Goal: Communication & Community: Participate in discussion

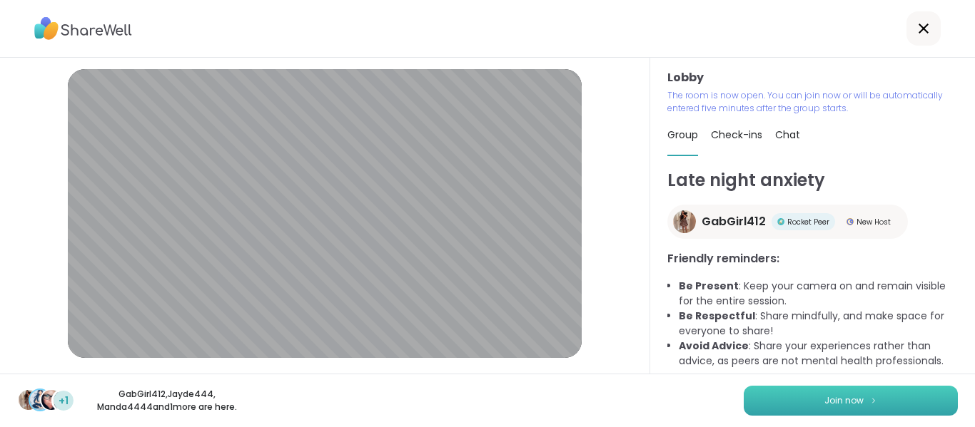
click at [925, 402] on button "Join now" at bounding box center [851, 401] width 214 height 30
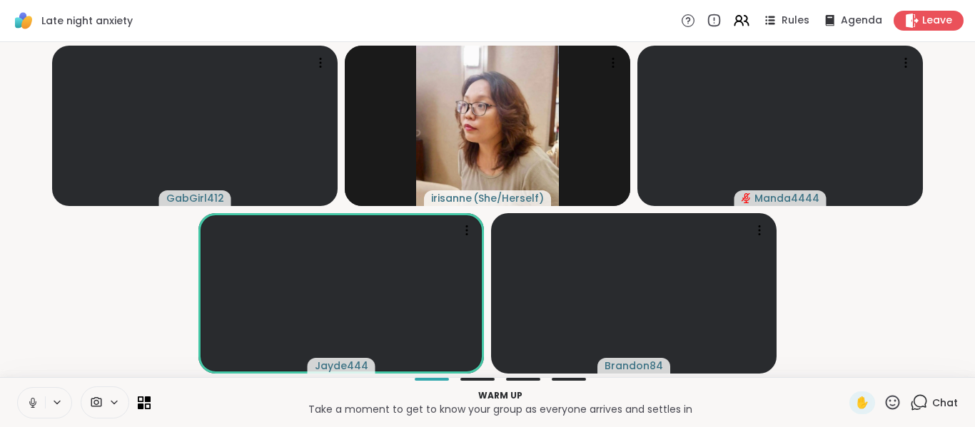
click at [39, 410] on button at bounding box center [31, 403] width 27 height 30
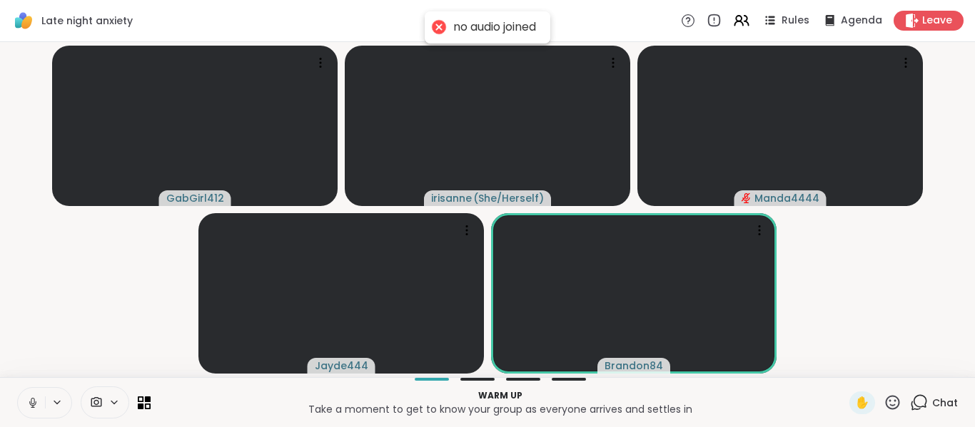
click at [39, 410] on button at bounding box center [31, 403] width 27 height 30
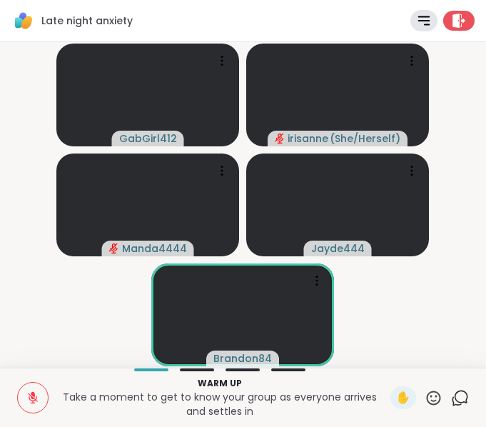
click at [39, 410] on button at bounding box center [33, 397] width 30 height 30
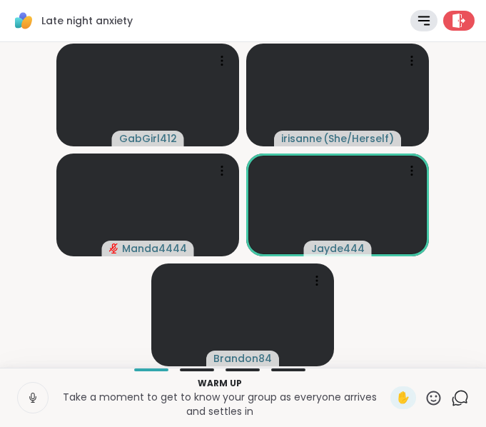
click at [39, 410] on button at bounding box center [33, 397] width 30 height 30
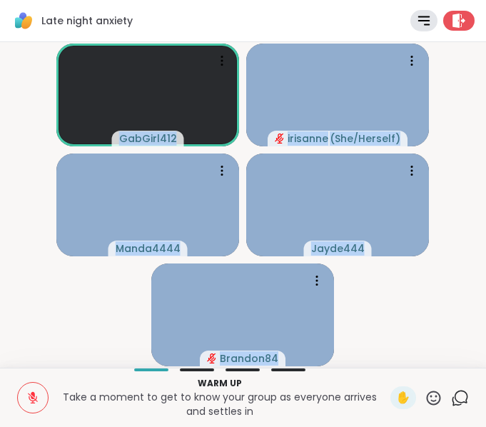
drag, startPoint x: 26, startPoint y: 360, endPoint x: 28, endPoint y: 391, distance: 30.8
click at [28, 391] on div "Late night anxiety Rules Agenda Leave GabGirl412 [PERSON_NAME] ( She/Herself ) …" at bounding box center [243, 213] width 486 height 427
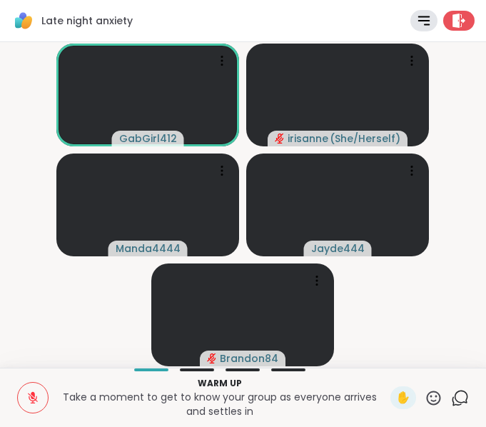
click at [57, 305] on video-player-container "GabGirl412 [PERSON_NAME] ( She/Herself ) Manda4444 Jayde444 Brandon84" at bounding box center [243, 205] width 469 height 314
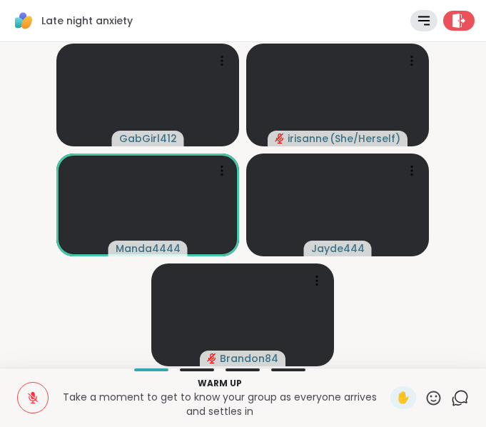
click at [35, 401] on icon at bounding box center [32, 397] width 13 height 13
click at [35, 400] on icon at bounding box center [32, 398] width 7 height 4
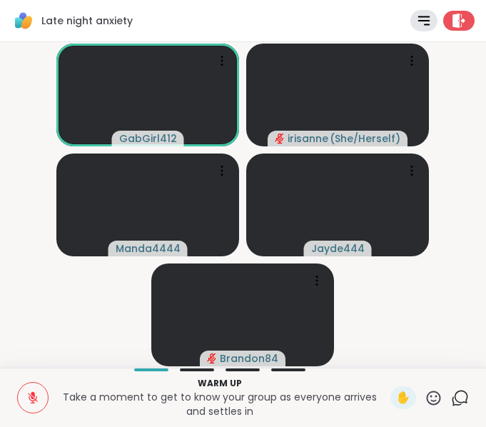
click at [30, 341] on video-player-container "GabGirl412 [PERSON_NAME] ( She/Herself ) Manda4444 Jayde444 Brandon84" at bounding box center [243, 205] width 469 height 314
click at [73, 296] on video-player-container "GabGirl412 [PERSON_NAME] ( She/Herself ) Manda4444 Jayde444 Brandon84" at bounding box center [243, 205] width 469 height 314
click at [26, 402] on icon at bounding box center [32, 397] width 13 height 13
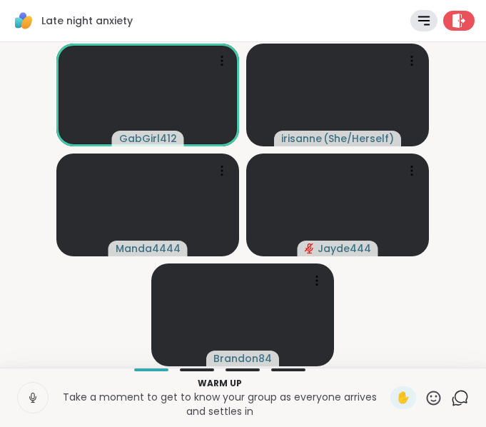
click at [35, 405] on button at bounding box center [33, 397] width 30 height 30
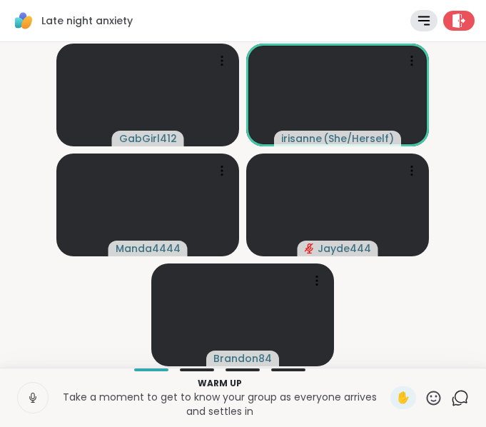
click at [35, 405] on button at bounding box center [33, 397] width 30 height 30
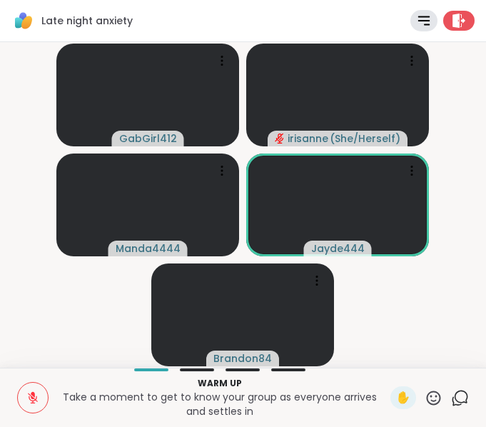
click at [34, 395] on icon at bounding box center [33, 395] width 4 height 6
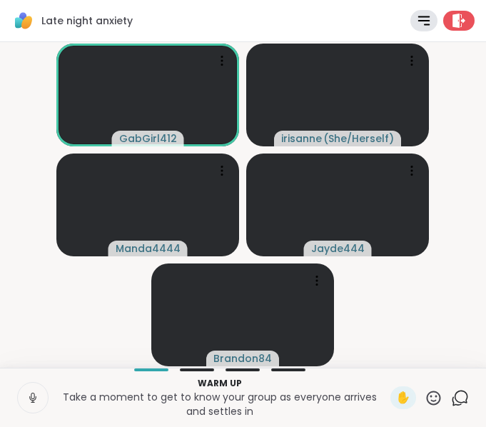
click at [28, 399] on icon at bounding box center [32, 397] width 13 height 13
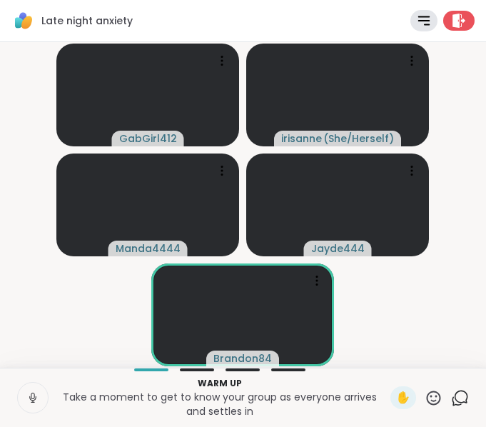
click at [28, 399] on icon at bounding box center [32, 397] width 13 height 13
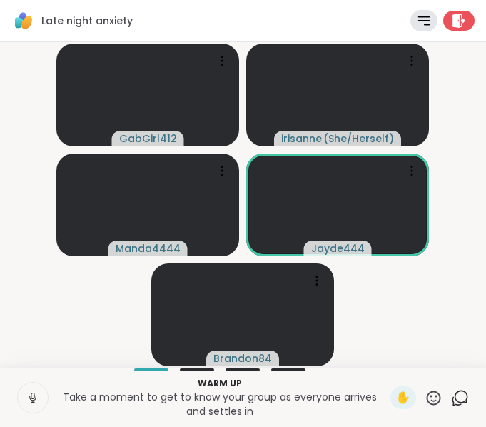
click at [28, 399] on icon at bounding box center [32, 397] width 13 height 13
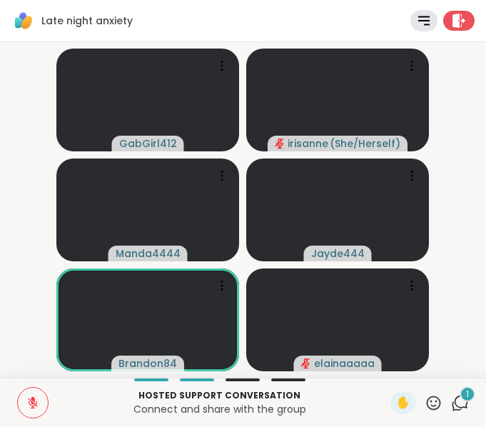
click at [22, 404] on button at bounding box center [33, 402] width 30 height 30
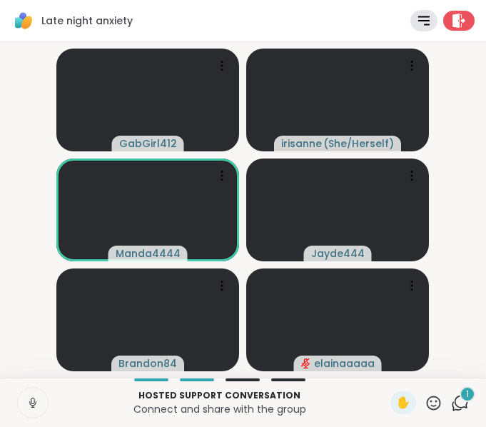
click at [22, 404] on button at bounding box center [33, 402] width 30 height 30
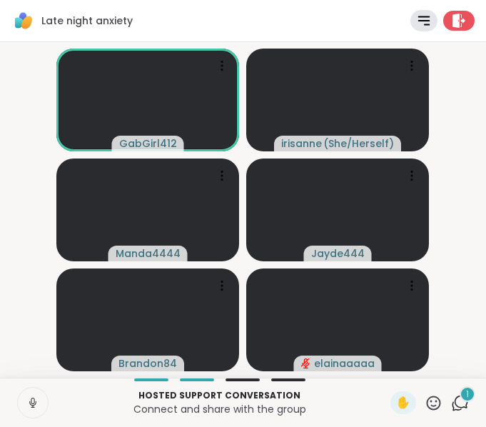
click at [25, 391] on button at bounding box center [33, 402] width 30 height 30
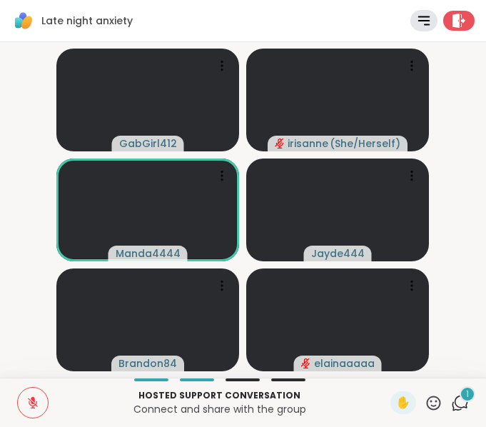
click at [25, 391] on button at bounding box center [33, 402] width 30 height 30
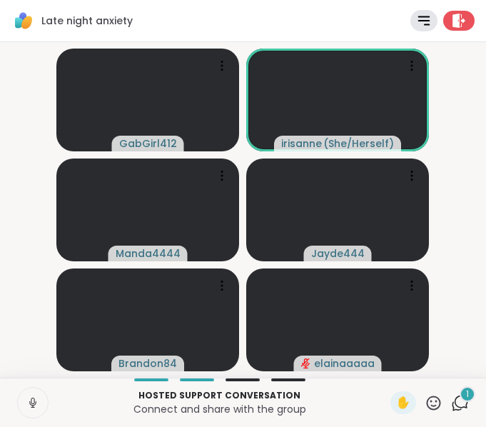
click at [27, 393] on button at bounding box center [33, 402] width 30 height 30
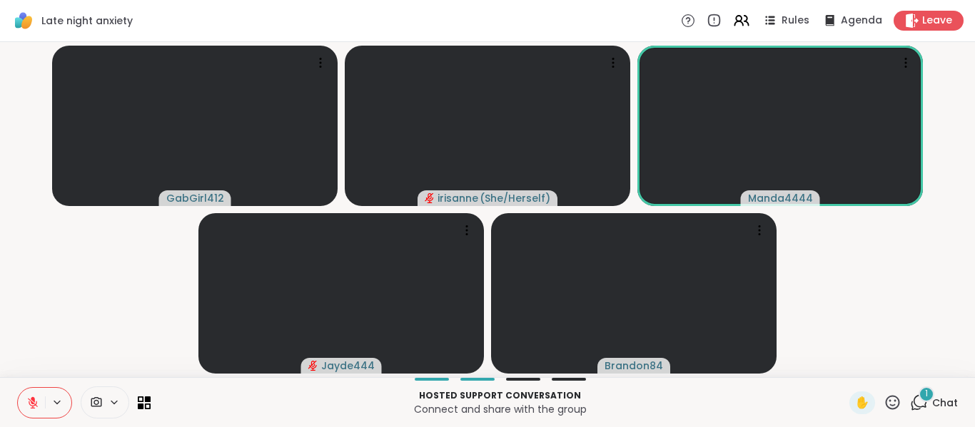
click at [910, 405] on icon at bounding box center [919, 403] width 18 height 18
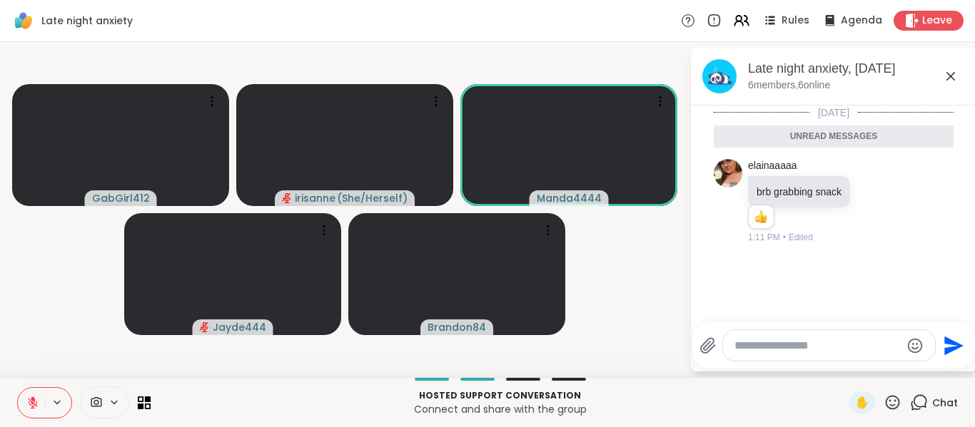
click at [950, 75] on icon at bounding box center [950, 76] width 9 height 9
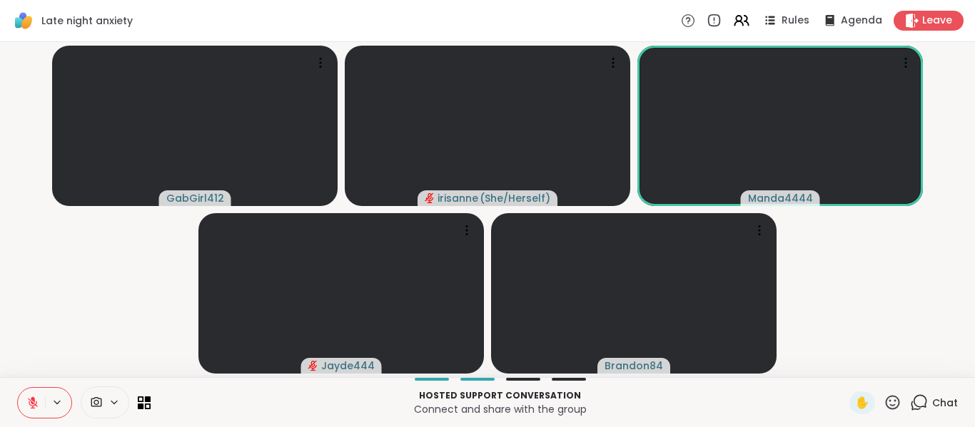
click at [883, 410] on icon at bounding box center [892, 403] width 18 height 18
click at [838, 370] on div "❤️" at bounding box center [851, 365] width 26 height 23
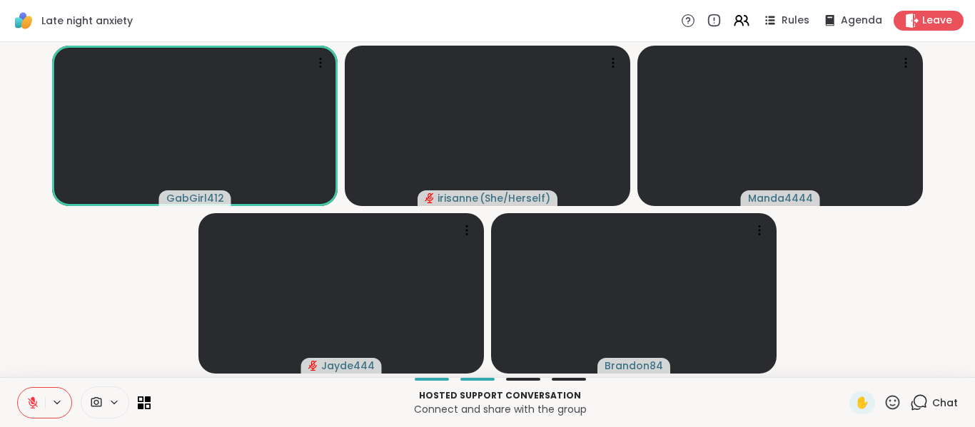
click at [883, 403] on icon at bounding box center [892, 403] width 18 height 18
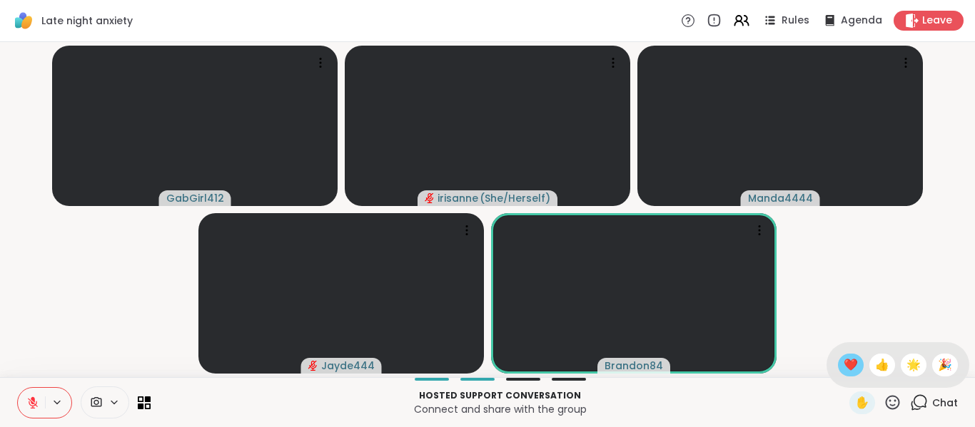
click at [843, 375] on div "❤️" at bounding box center [851, 365] width 26 height 23
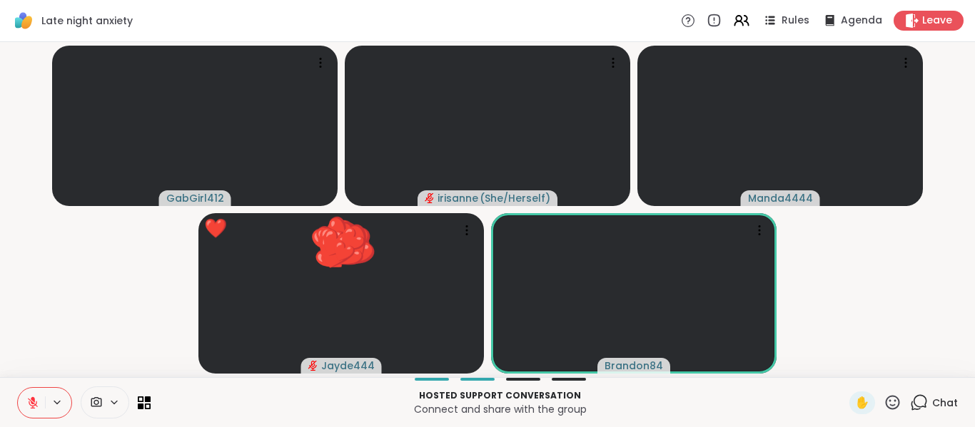
click at [32, 402] on icon at bounding box center [33, 403] width 10 height 10
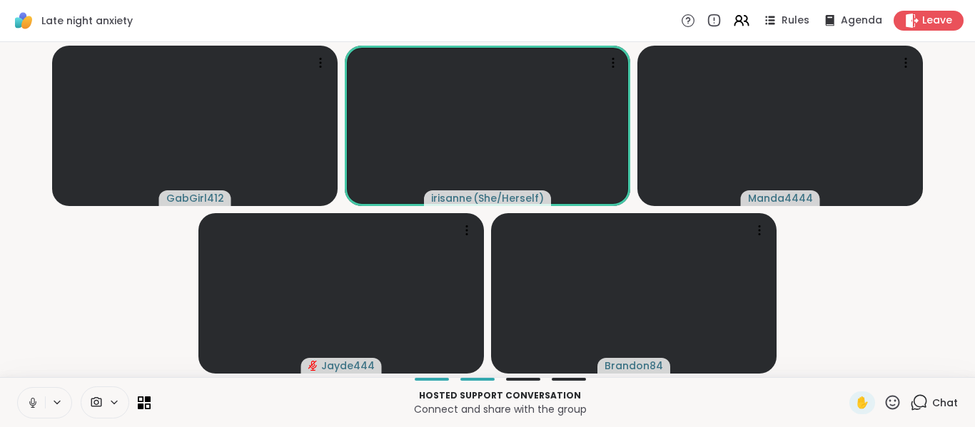
click at [31, 402] on icon at bounding box center [33, 401] width 4 height 6
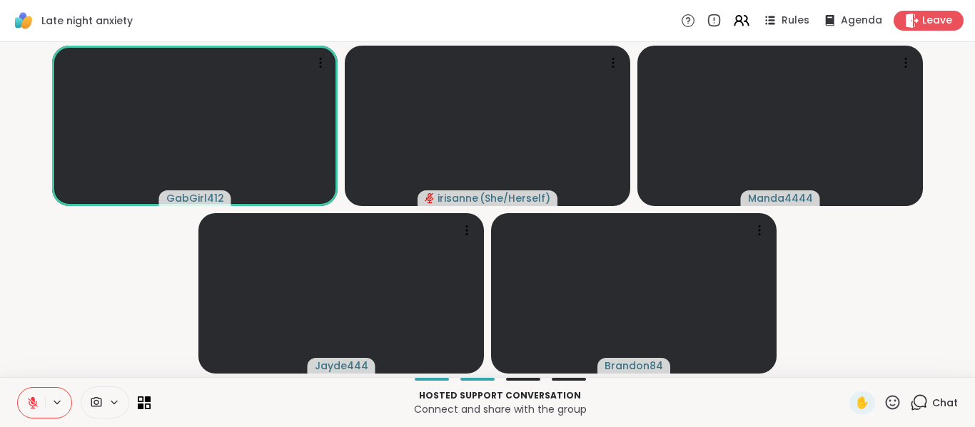
click at [81, 345] on video-player-container "GabGirl412 [PERSON_NAME] ( She/Herself ) Manda4444 Jayde444 Brandon84" at bounding box center [488, 210] width 958 height 324
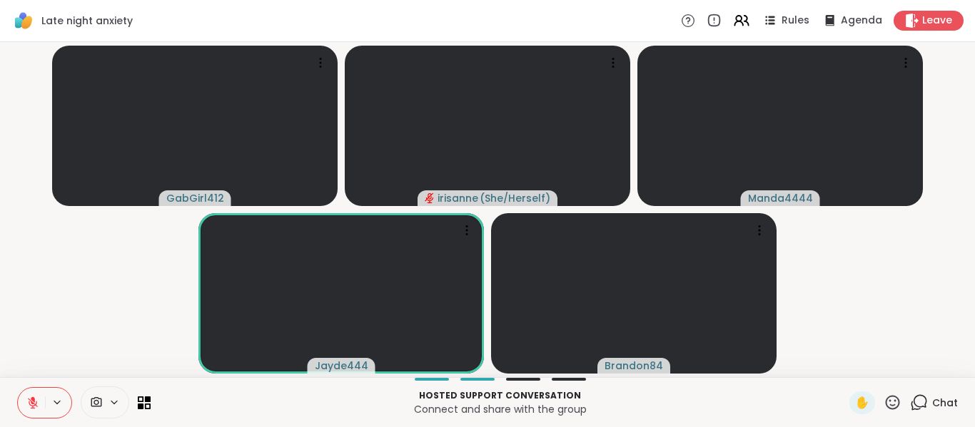
click at [852, 332] on video-player-container "GabGirl412 [PERSON_NAME] ( She/Herself ) Manda4444 Jayde444 Brandon84" at bounding box center [488, 210] width 958 height 324
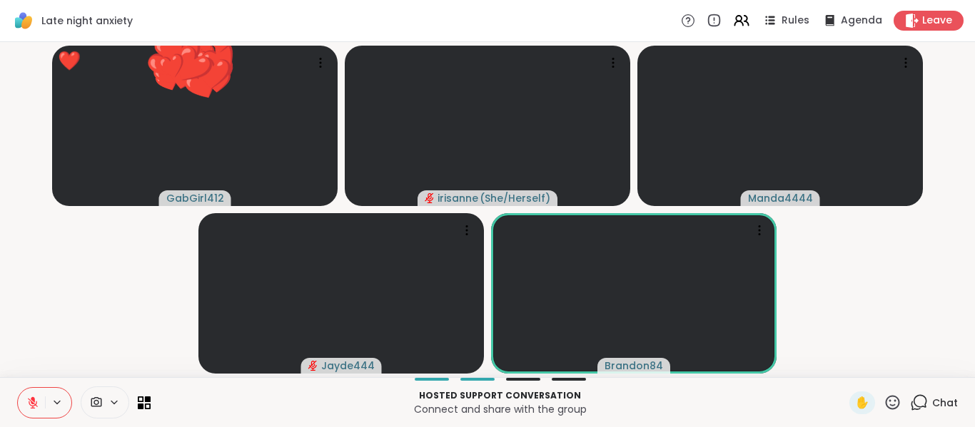
click at [34, 405] on icon at bounding box center [32, 403] width 13 height 13
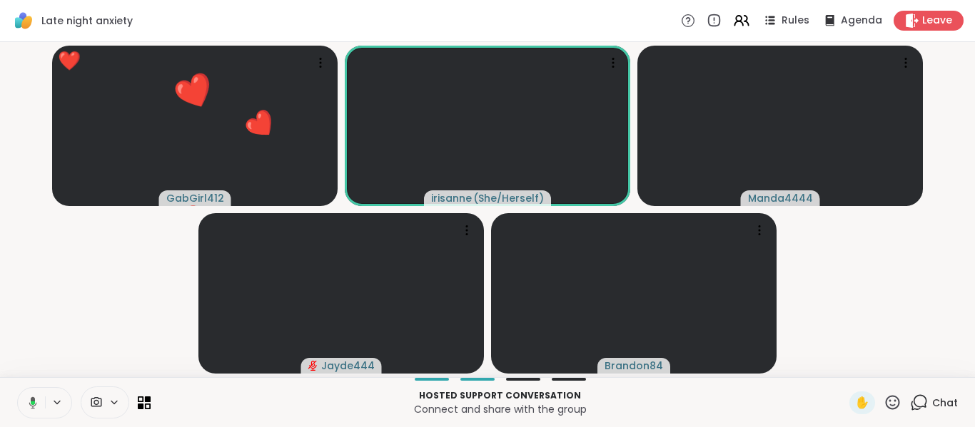
click at [34, 405] on icon at bounding box center [30, 403] width 13 height 13
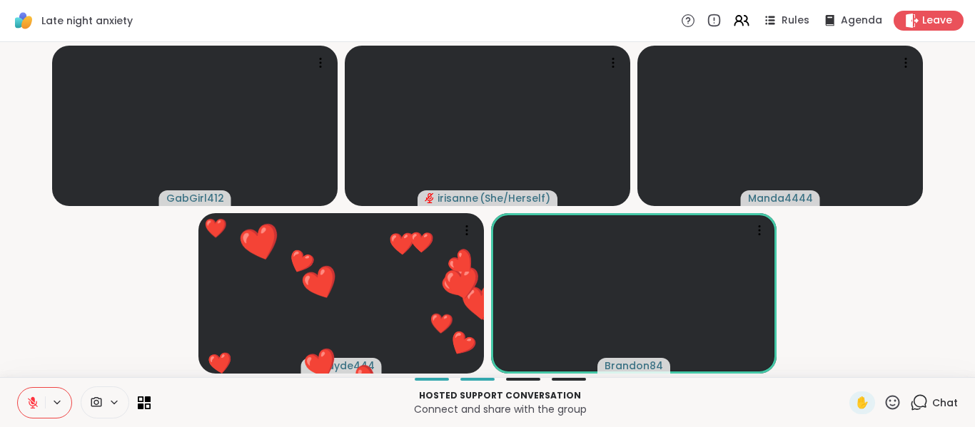
click at [883, 402] on icon at bounding box center [892, 403] width 18 height 18
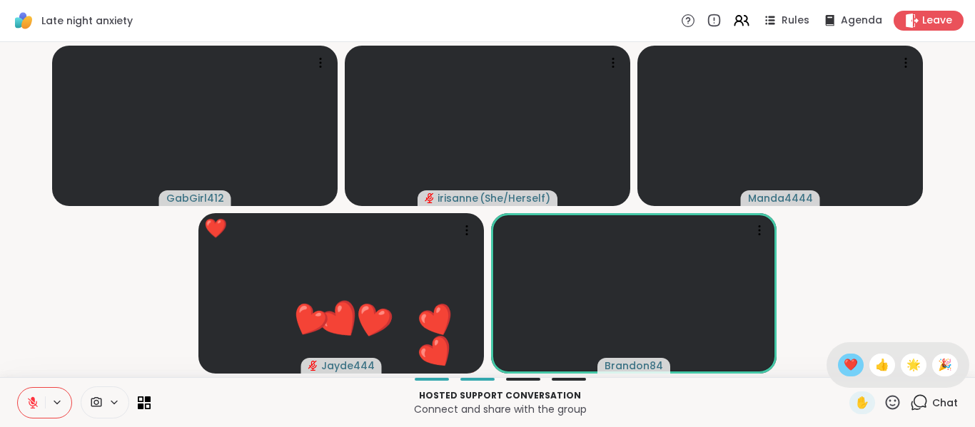
click at [843, 370] on span "❤️" at bounding box center [850, 365] width 14 height 17
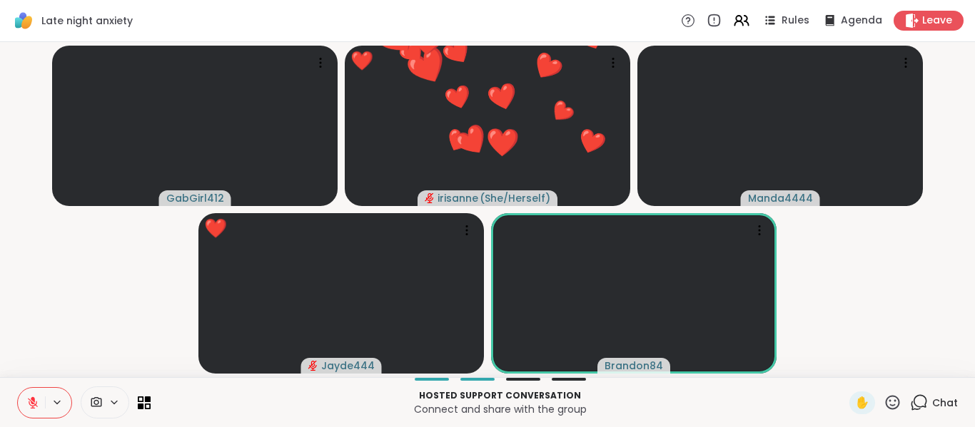
click at [816, 303] on video-player-container "GabGirl412 ❤️ irisanne ( She/Herself ) ❤️ ❤️ ❤️ ❤️ ❤️ ❤️ ❤️ ❤️ ❤️ ❤️ ❤️ ❤️ ❤️ ❤…" at bounding box center [488, 210] width 958 height 324
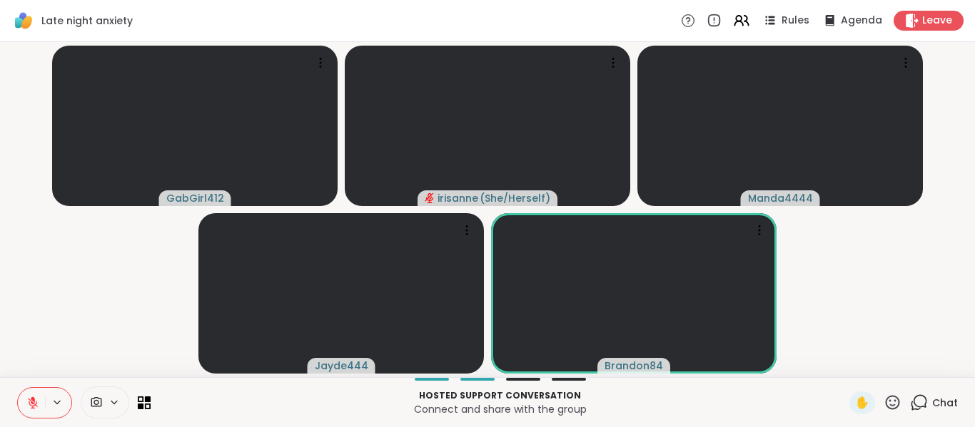
click at [37, 402] on icon at bounding box center [32, 403] width 13 height 13
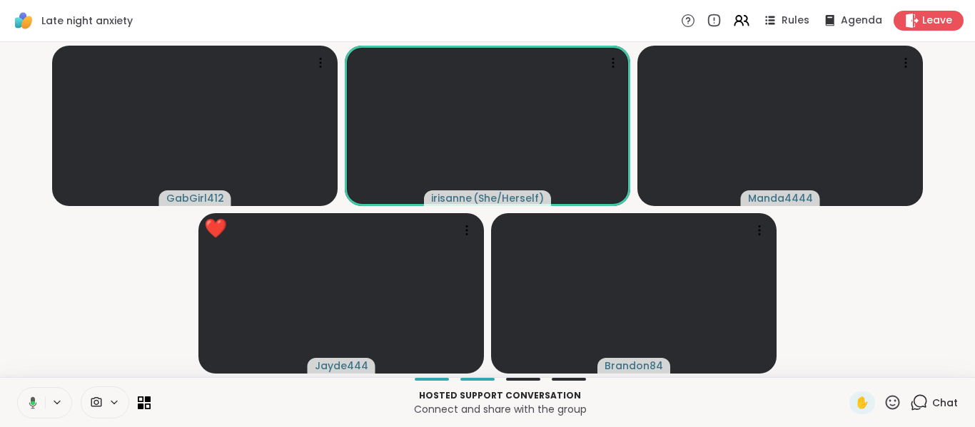
click at [37, 402] on button at bounding box center [30, 403] width 29 height 30
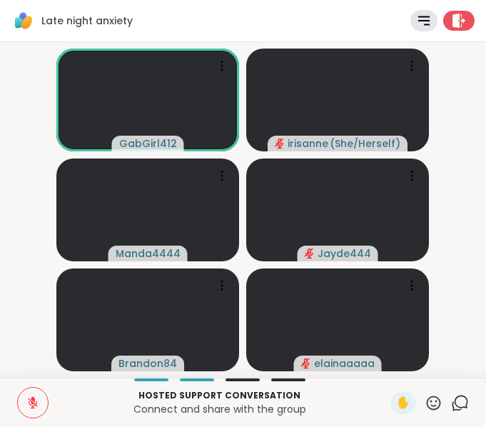
click at [26, 407] on button at bounding box center [33, 402] width 30 height 30
click at [33, 404] on icon at bounding box center [33, 403] width 10 height 10
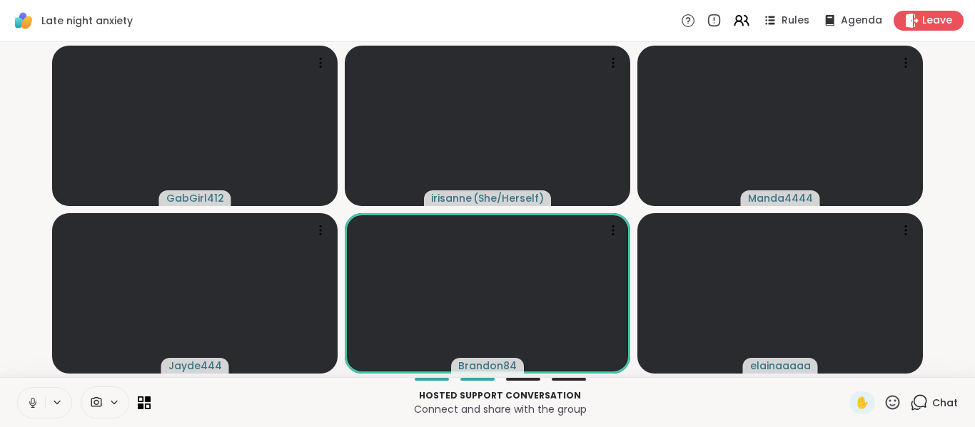
click at [911, 399] on icon at bounding box center [919, 403] width 18 height 18
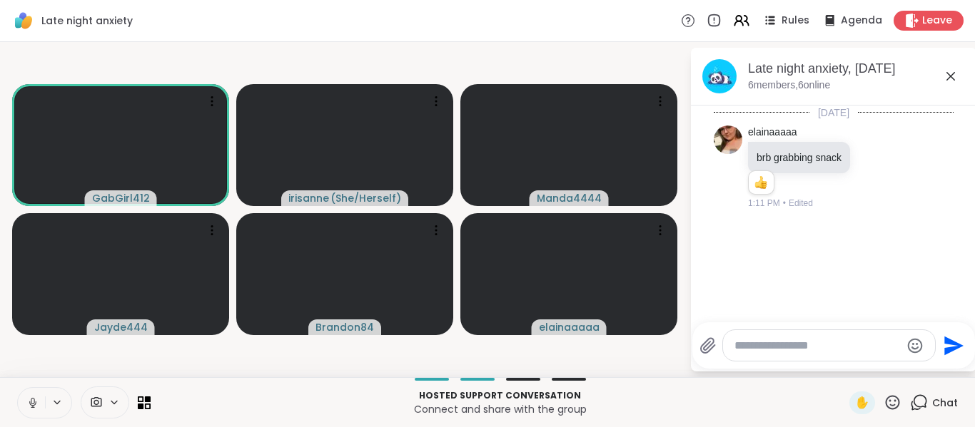
click at [824, 335] on div at bounding box center [829, 345] width 212 height 31
click at [823, 336] on div at bounding box center [829, 345] width 212 height 31
click at [823, 339] on textarea "Type your message" at bounding box center [817, 346] width 166 height 14
paste textarea "**********"
type textarea "**********"
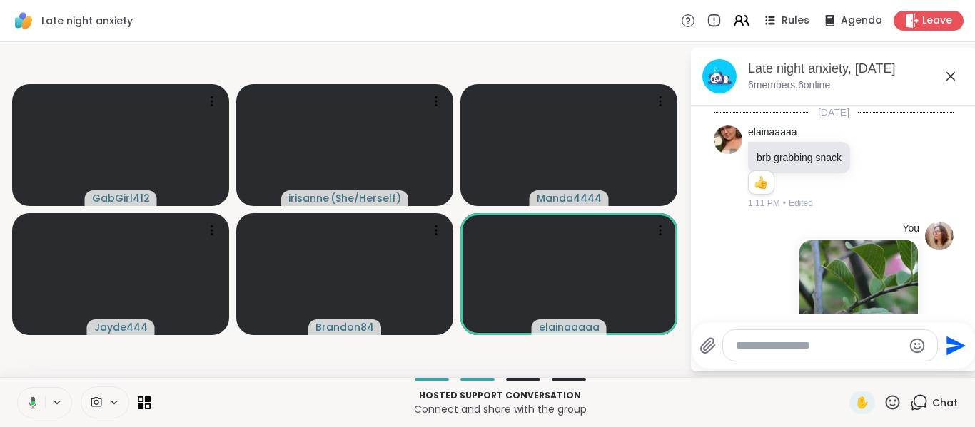
click at [37, 399] on button at bounding box center [30, 403] width 29 height 30
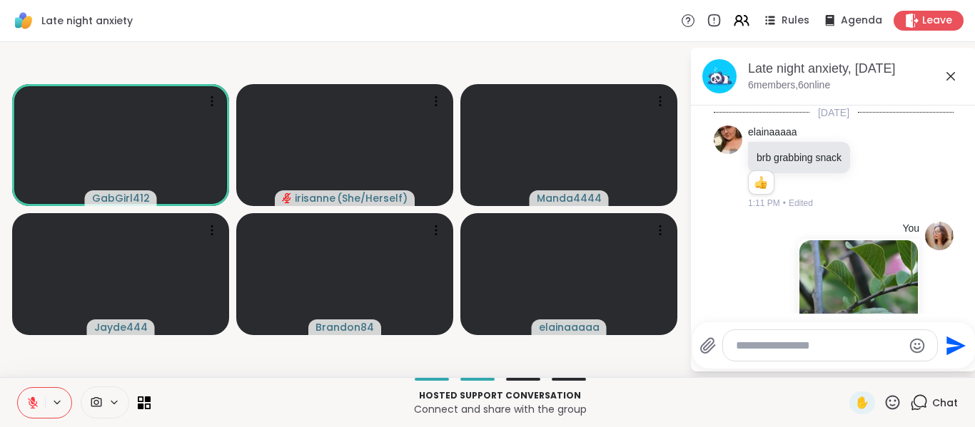
click at [19, 412] on button at bounding box center [31, 403] width 27 height 30
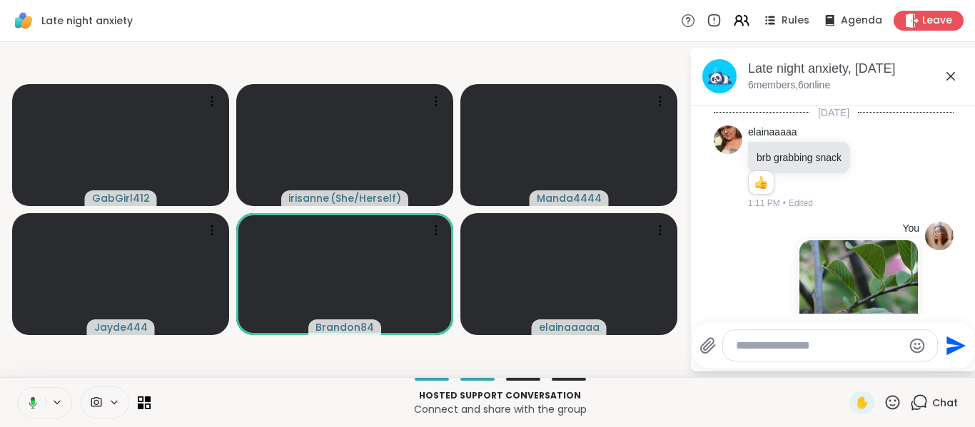
click at [22, 410] on button at bounding box center [30, 403] width 29 height 30
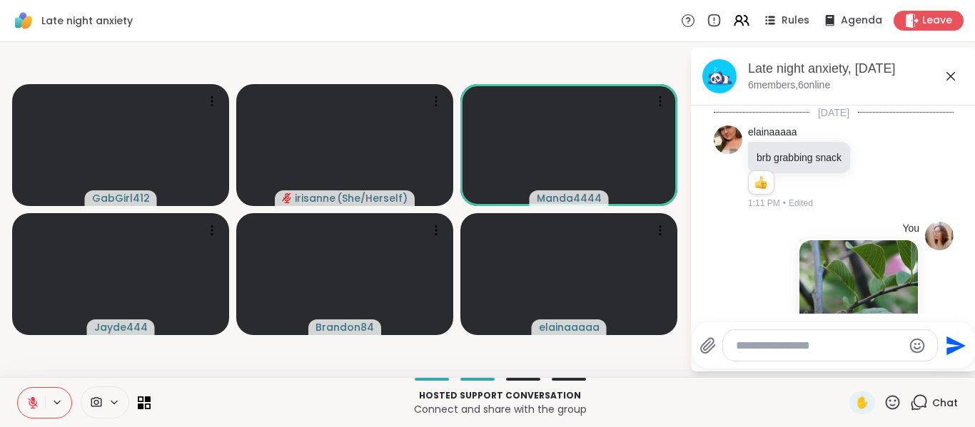
click at [22, 410] on button at bounding box center [31, 403] width 27 height 30
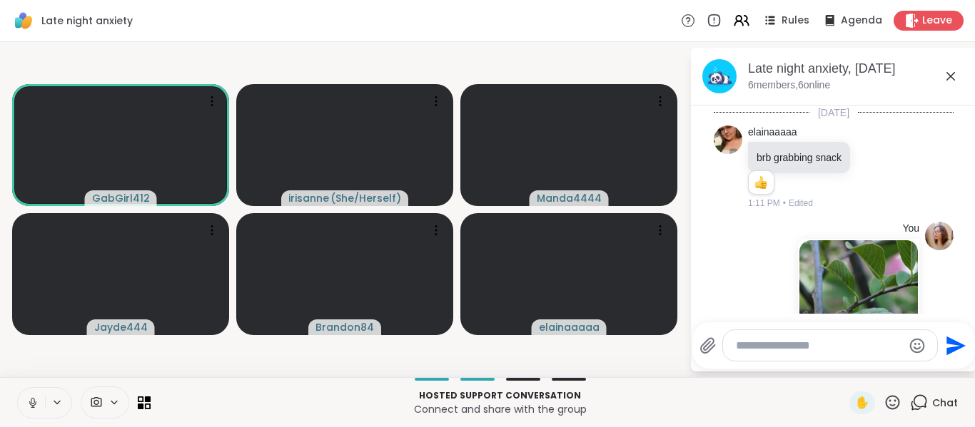
click at [22, 410] on button at bounding box center [31, 403] width 27 height 30
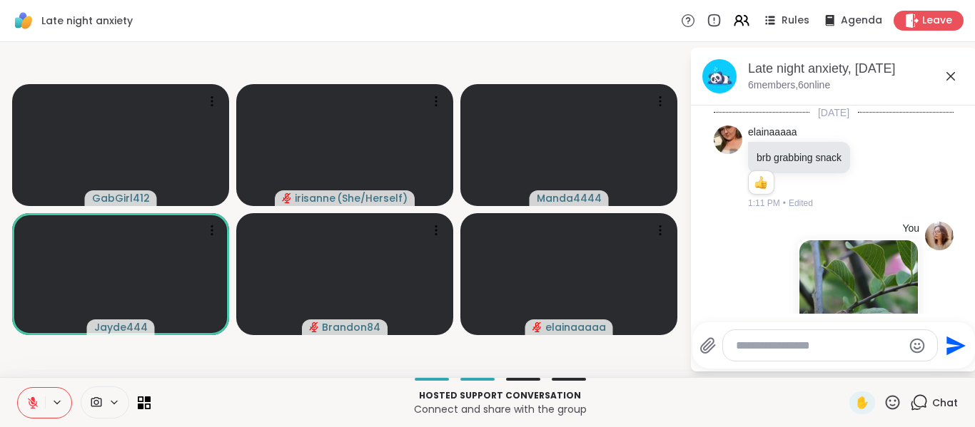
click at [22, 410] on button at bounding box center [31, 403] width 27 height 30
click at [26, 402] on icon at bounding box center [32, 403] width 13 height 13
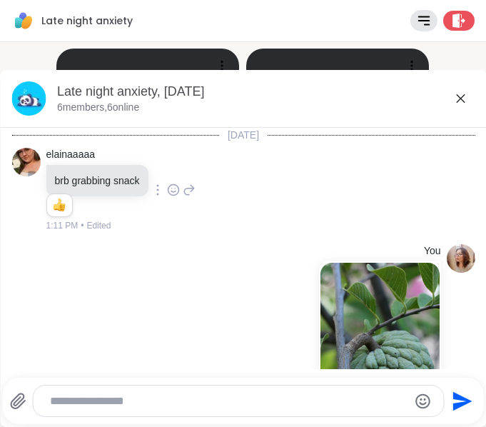
click at [457, 93] on icon at bounding box center [460, 98] width 17 height 17
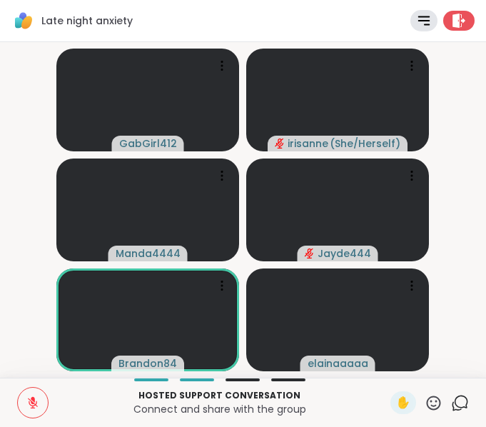
click at [36, 399] on icon at bounding box center [32, 402] width 13 height 13
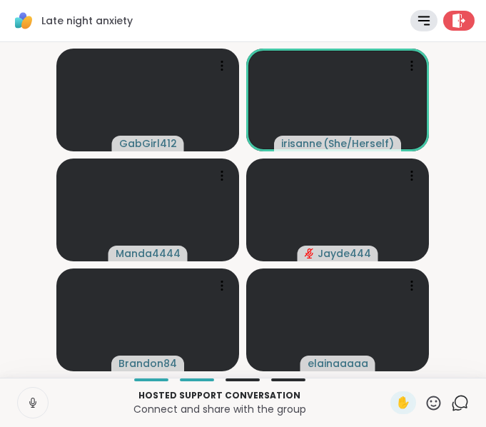
click at [36, 399] on icon at bounding box center [32, 402] width 13 height 13
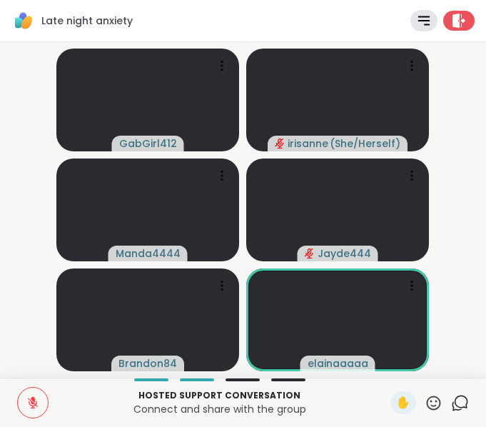
click at [36, 399] on icon at bounding box center [32, 402] width 13 height 13
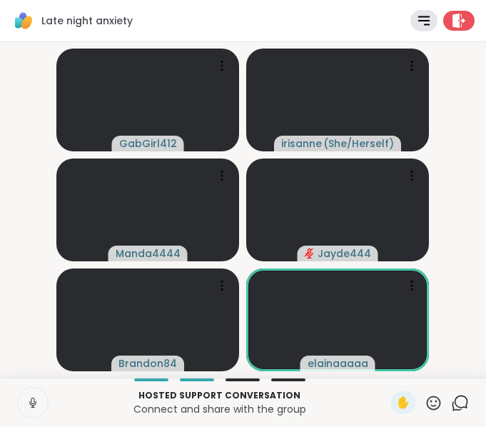
click at [36, 399] on icon at bounding box center [32, 402] width 13 height 13
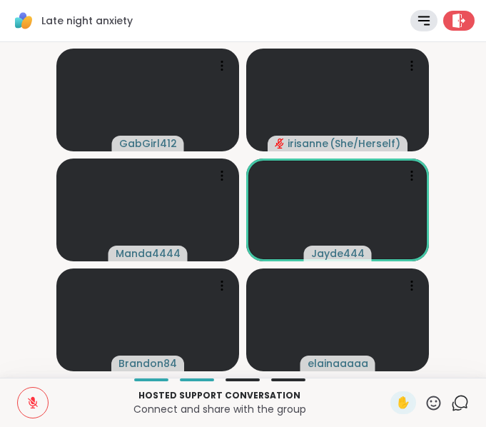
click at [36, 401] on icon at bounding box center [32, 402] width 13 height 13
click at [36, 401] on icon at bounding box center [30, 402] width 13 height 13
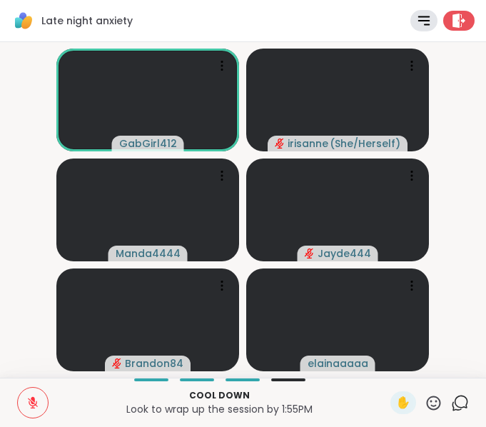
click at [41, 407] on button at bounding box center [33, 402] width 30 height 30
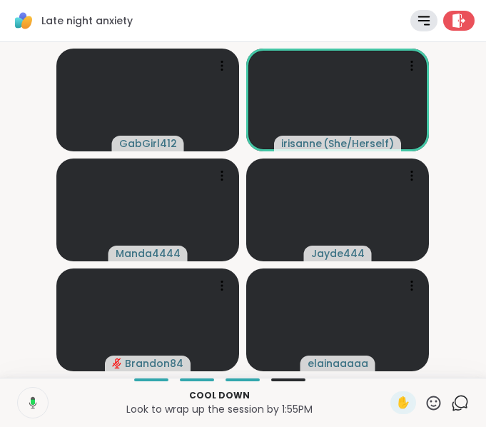
click at [41, 407] on button at bounding box center [32, 402] width 32 height 30
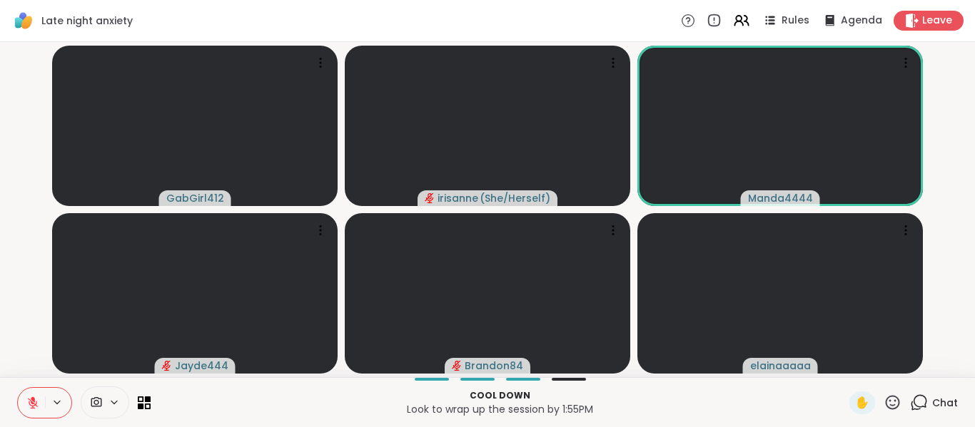
click at [910, 394] on icon at bounding box center [919, 403] width 18 height 18
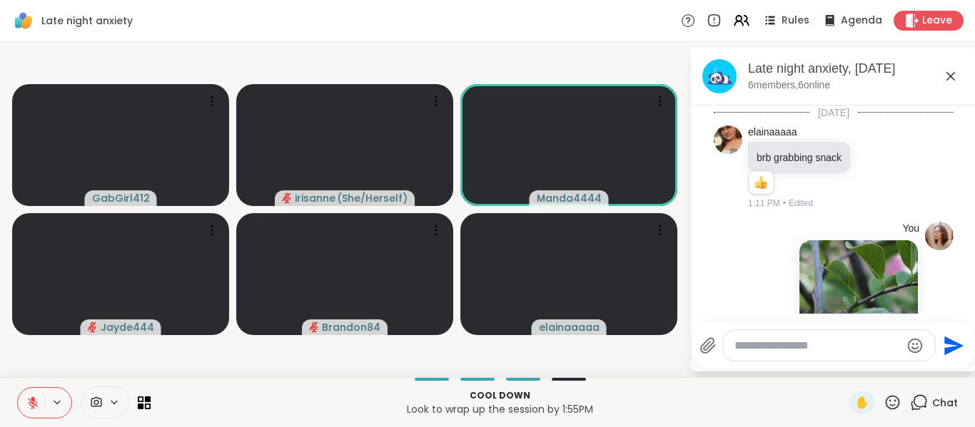
scroll to position [228, 0]
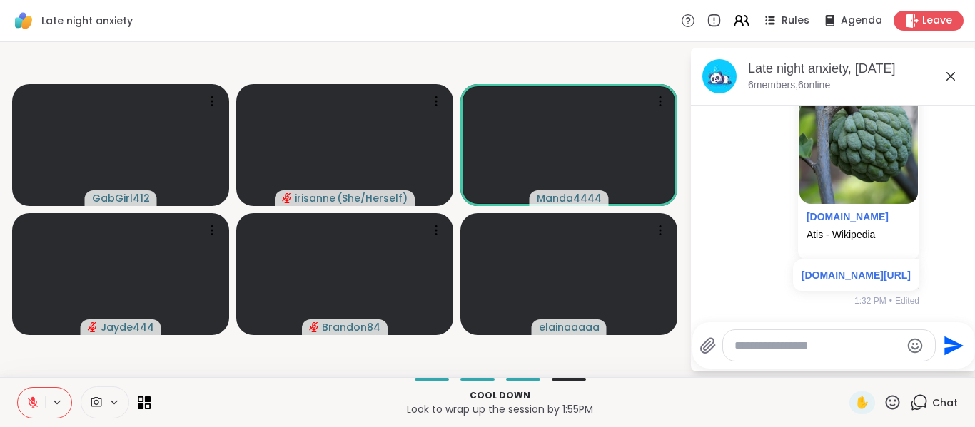
click at [829, 350] on textarea "Type your message" at bounding box center [817, 346] width 166 height 14
type textarea "*"
type textarea "**********"
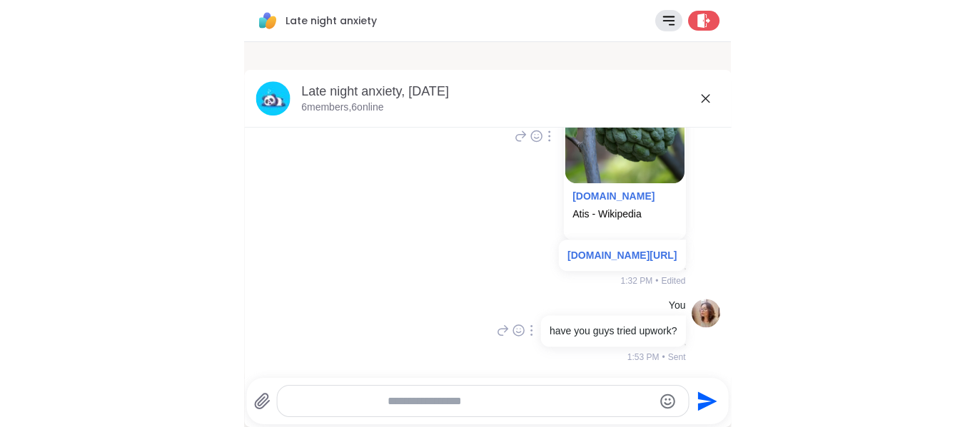
scroll to position [257, 0]
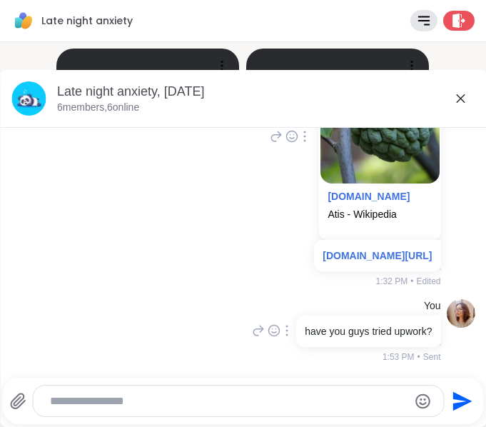
click at [440, 89] on div "Late night anxiety, [DATE]" at bounding box center [265, 92] width 417 height 18
click at [456, 101] on icon at bounding box center [460, 98] width 9 height 9
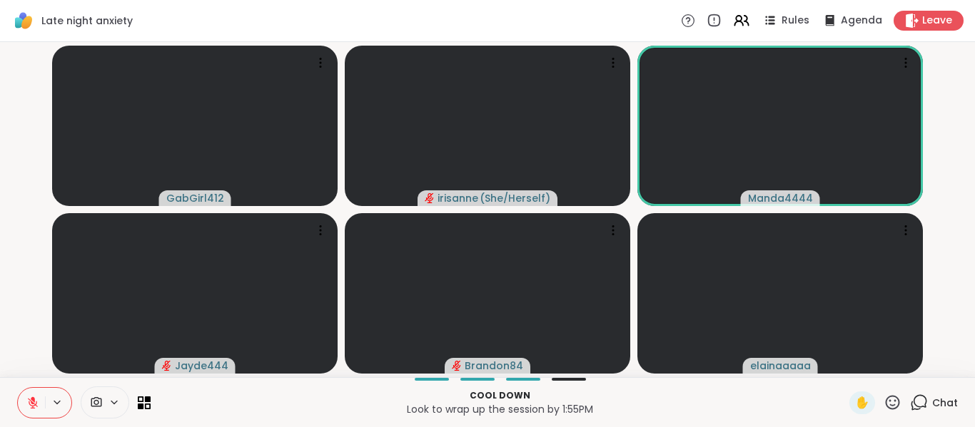
click at [910, 397] on icon at bounding box center [919, 403] width 18 height 18
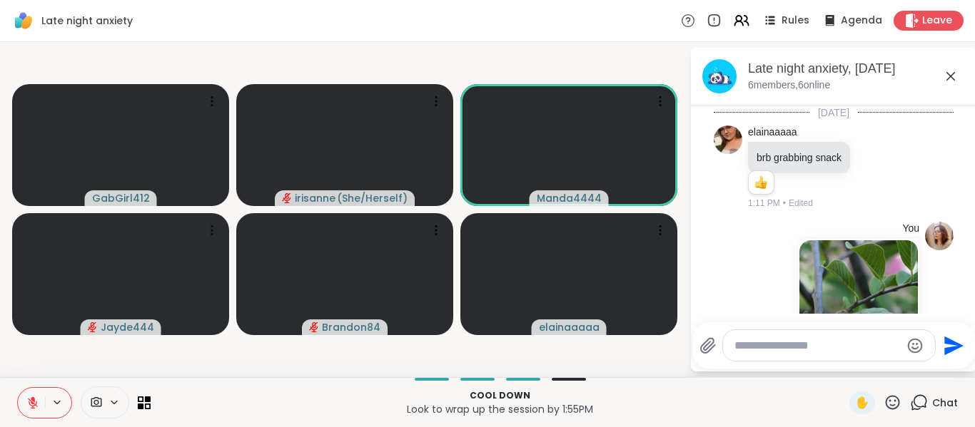
scroll to position [318, 0]
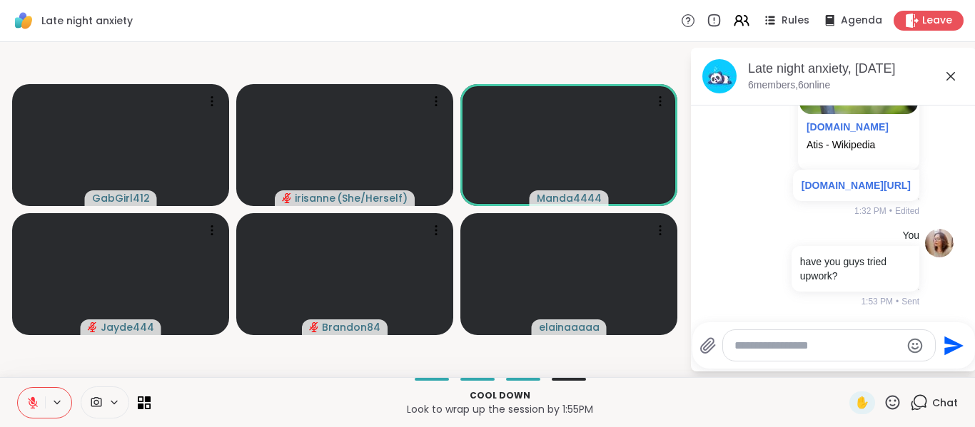
click at [862, 358] on div at bounding box center [829, 345] width 212 height 31
click at [863, 354] on div at bounding box center [829, 345] width 212 height 31
click at [865, 349] on textarea "Type your message" at bounding box center [817, 346] width 166 height 14
paste textarea "**********"
type textarea "**********"
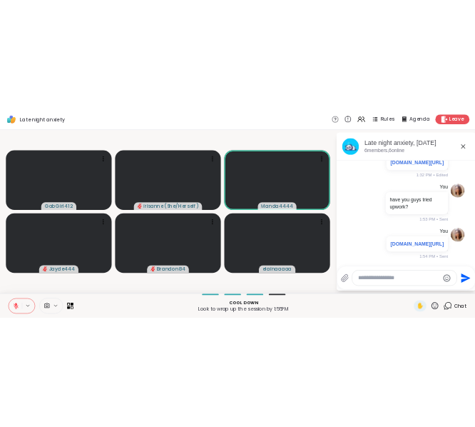
scroll to position [333, 0]
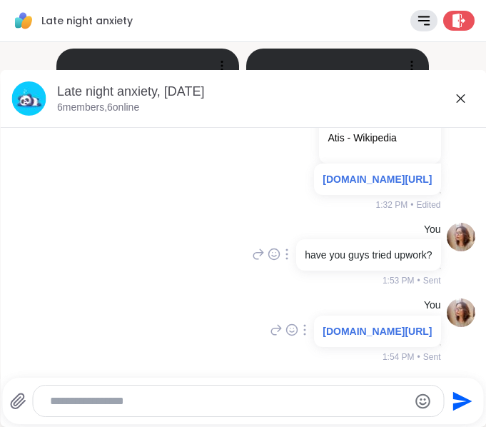
click at [452, 104] on icon at bounding box center [460, 98] width 17 height 17
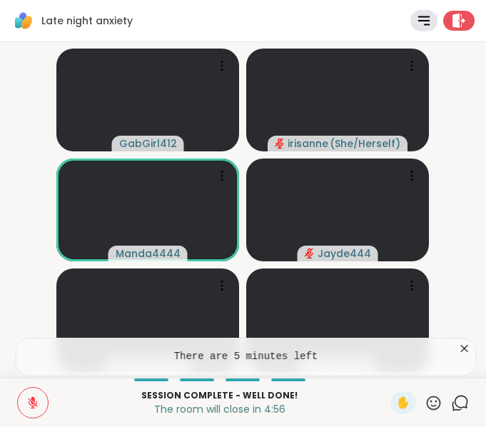
click at [461, 355] on icon at bounding box center [464, 348] width 14 height 14
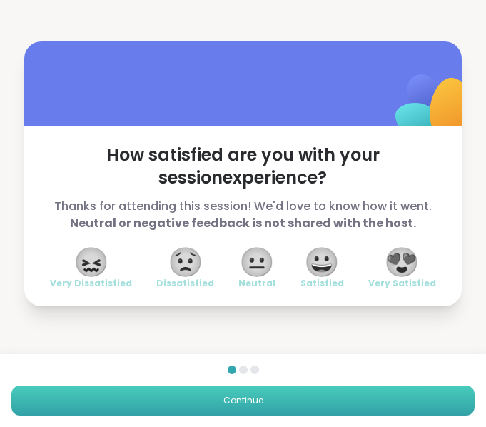
click at [188, 395] on button "Continue" at bounding box center [242, 400] width 463 height 30
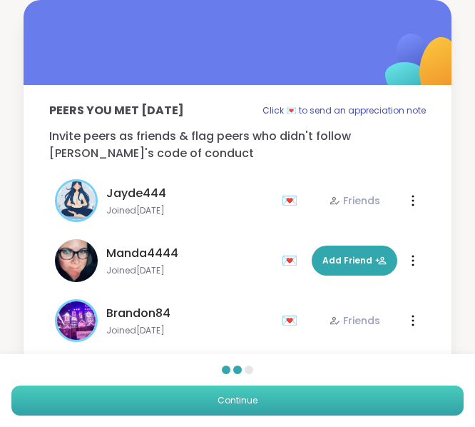
click at [188, 395] on button "Continue" at bounding box center [237, 400] width 452 height 30
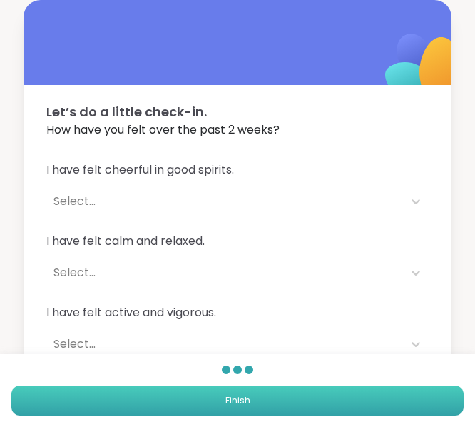
click at [188, 395] on button "Finish" at bounding box center [237, 400] width 452 height 30
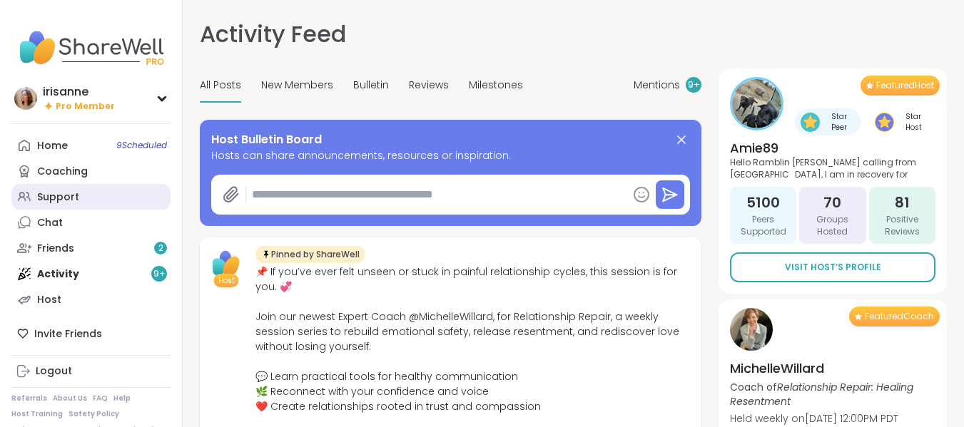
click at [114, 203] on link "Support" at bounding box center [90, 197] width 159 height 26
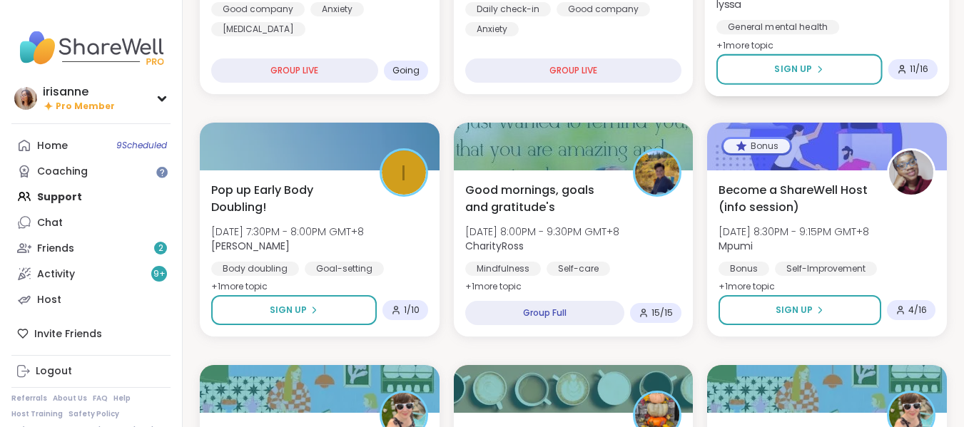
scroll to position [326, 0]
